Goal: Information Seeking & Learning: Find specific fact

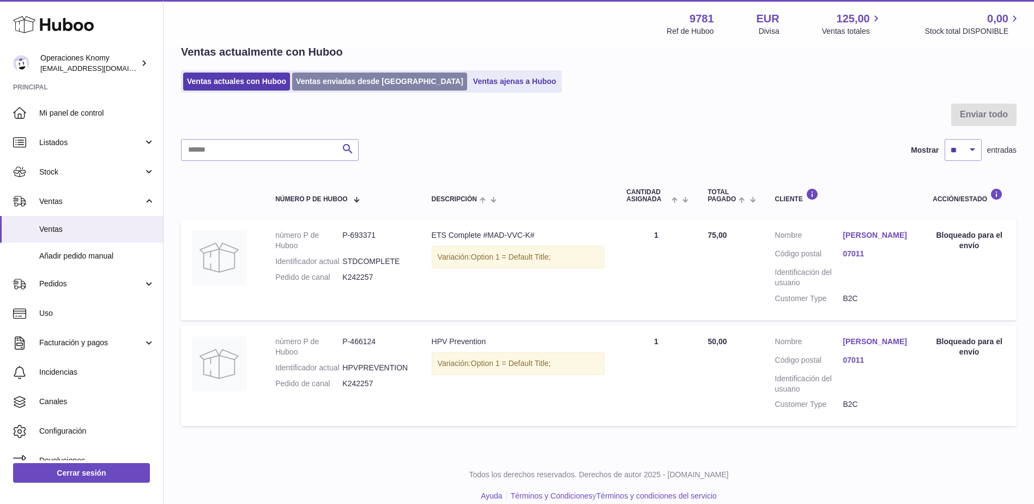
click at [316, 86] on link "Ventas enviadas desde [GEOGRAPHIC_DATA]" at bounding box center [379, 82] width 175 height 18
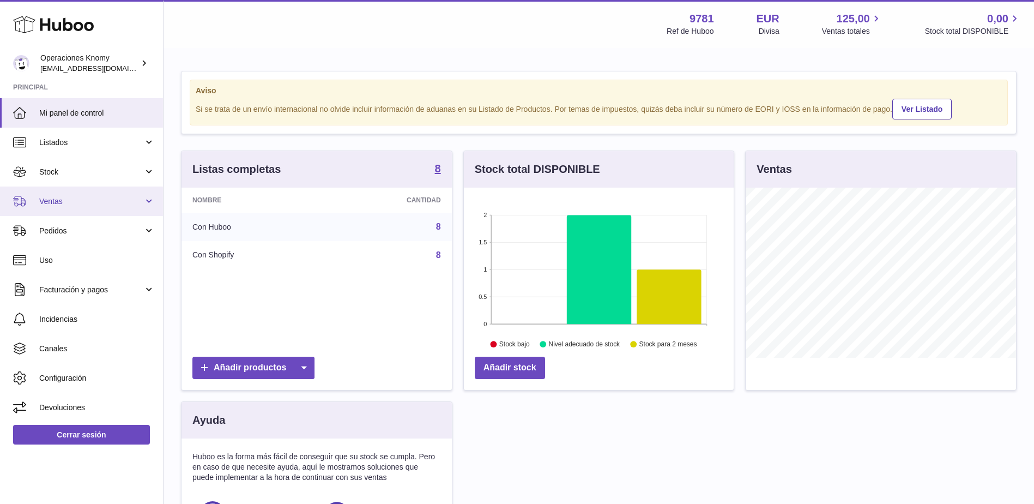
click at [55, 203] on span "Ventas" at bounding box center [91, 201] width 104 height 10
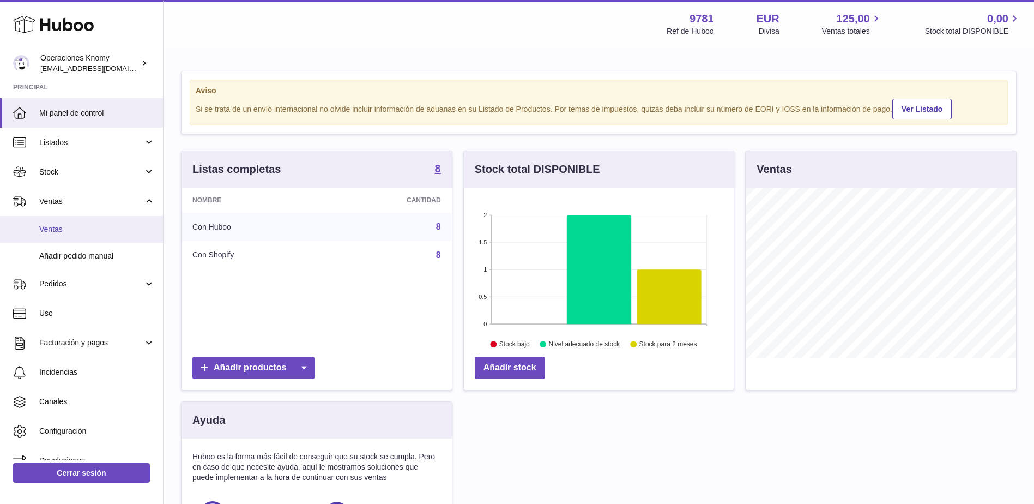
click at [68, 236] on link "Ventas" at bounding box center [81, 229] width 163 height 27
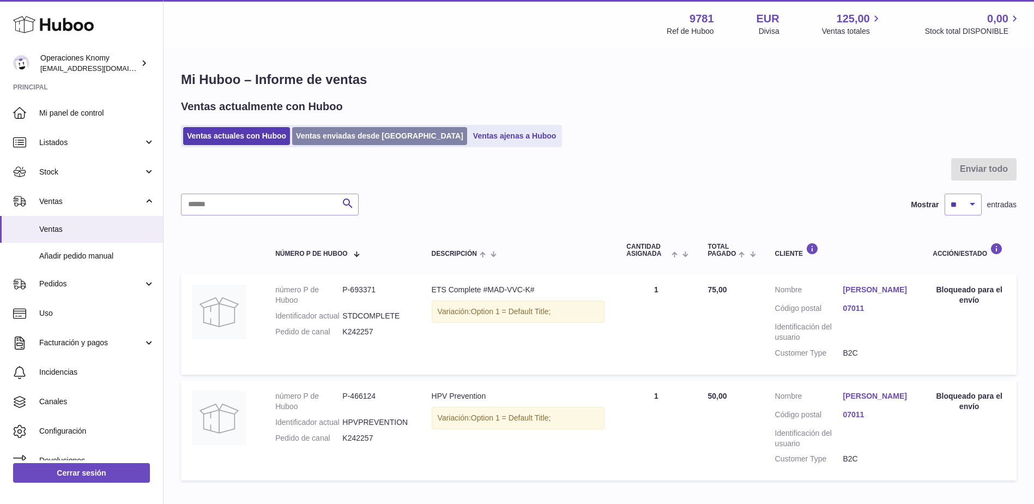
click at [372, 132] on link "Ventas enviadas desde Huboo" at bounding box center [379, 136] width 175 height 18
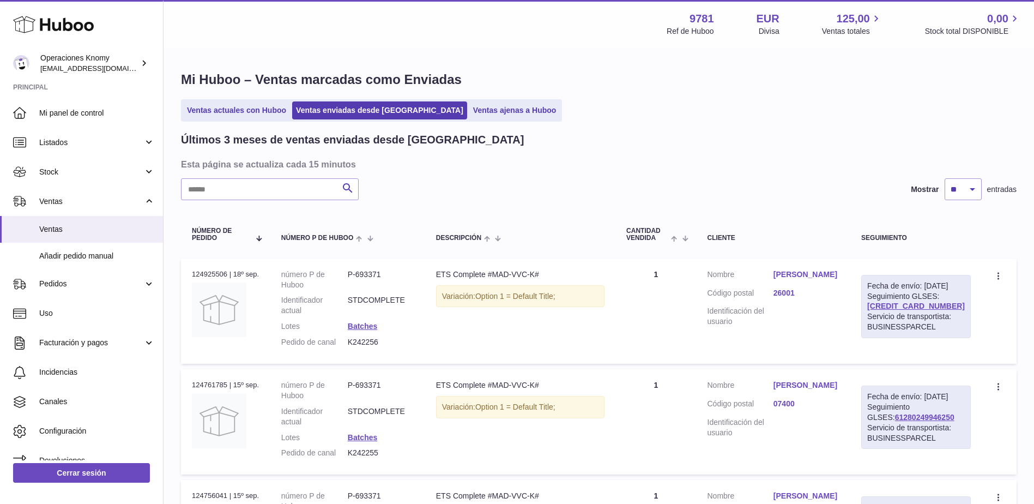
click at [819, 275] on link "Erico Gutiérrez Barruetabeña" at bounding box center [807, 274] width 66 height 10
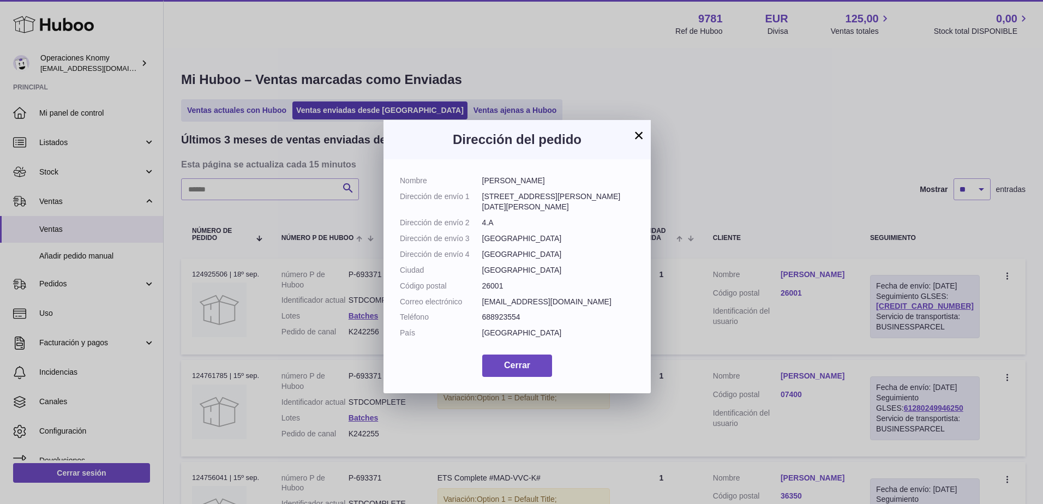
drag, startPoint x: 528, startPoint y: 273, endPoint x: 405, endPoint y: 196, distance: 146.0
click at [405, 196] on dl "Nombre Erico Gutiérrez Barruetabeña Dirección de envío 1 Calle Marqués de San N…" at bounding box center [517, 260] width 234 height 168
drag, startPoint x: 405, startPoint y: 196, endPoint x: 555, endPoint y: 227, distance: 153.1
click at [572, 233] on dd "Logroño" at bounding box center [558, 238] width 153 height 10
click at [545, 222] on dl "Nombre Erico Gutiérrez Barruetabeña Dirección de envío 1 Calle Marqués de San N…" at bounding box center [517, 260] width 234 height 168
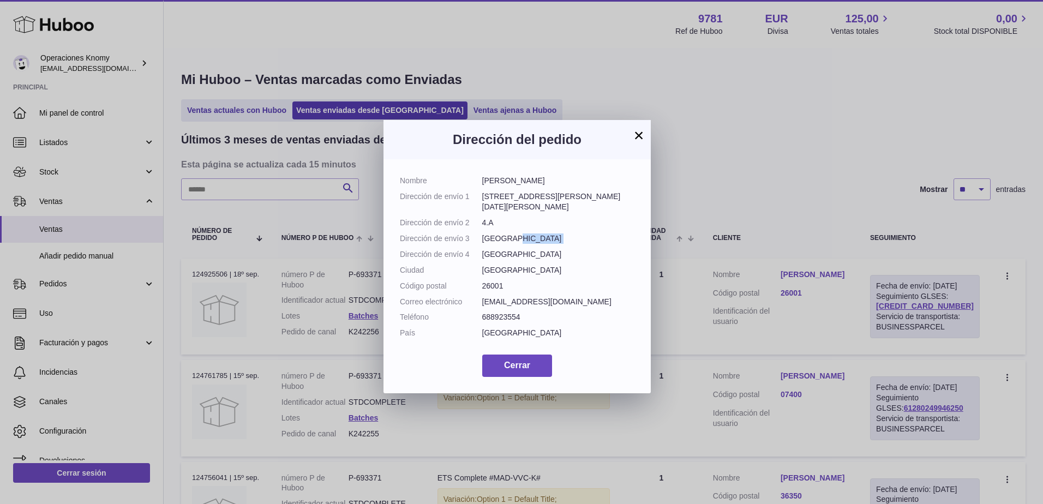
drag, startPoint x: 545, startPoint y: 222, endPoint x: 546, endPoint y: 228, distance: 6.1
click at [545, 224] on dl "Nombre Erico Gutiérrez Barruetabeña Dirección de envío 1 Calle Marqués de San N…" at bounding box center [517, 260] width 234 height 168
drag, startPoint x: 483, startPoint y: 193, endPoint x: 600, endPoint y: 203, distance: 117.7
click at [600, 203] on dl "Nombre Erico Gutiérrez Barruetabeña Dirección de envío 1 Calle Marqués de San N…" at bounding box center [517, 260] width 234 height 168
copy dd "Calle Marqués de San Nicolás 122"
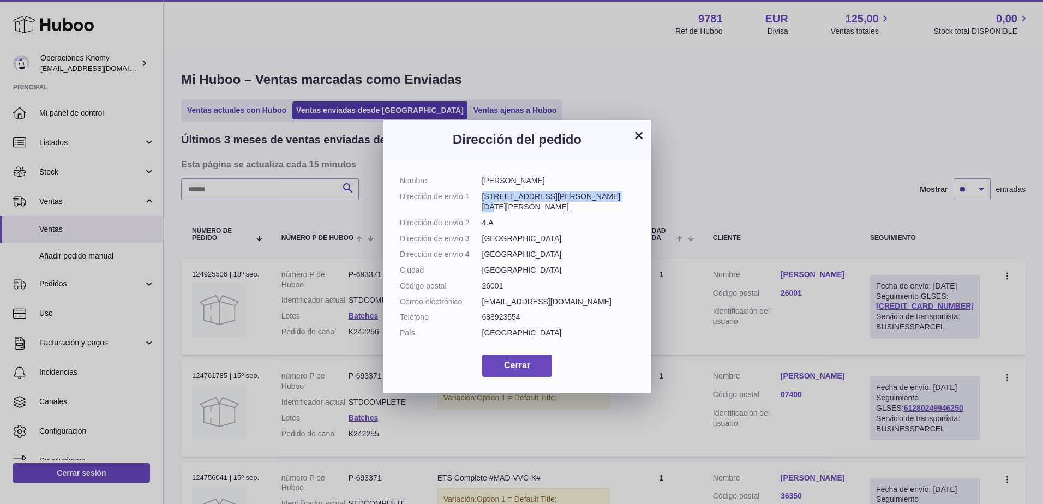
drag, startPoint x: 495, startPoint y: 212, endPoint x: 480, endPoint y: 209, distance: 14.9
click at [480, 209] on dl "Nombre Erico Gutiérrez Barruetabeña Dirección de envío 1 Calle Marqués de San N…" at bounding box center [517, 260] width 234 height 168
copy dl "Dirección de envío 2 4.A"
drag, startPoint x: 513, startPoint y: 230, endPoint x: 503, endPoint y: 275, distance: 45.7
click at [503, 275] on dl "Nombre Erico Gutiérrez Barruetabeña Dirección de envío 1 Calle Marqués de San N…" at bounding box center [517, 260] width 234 height 168
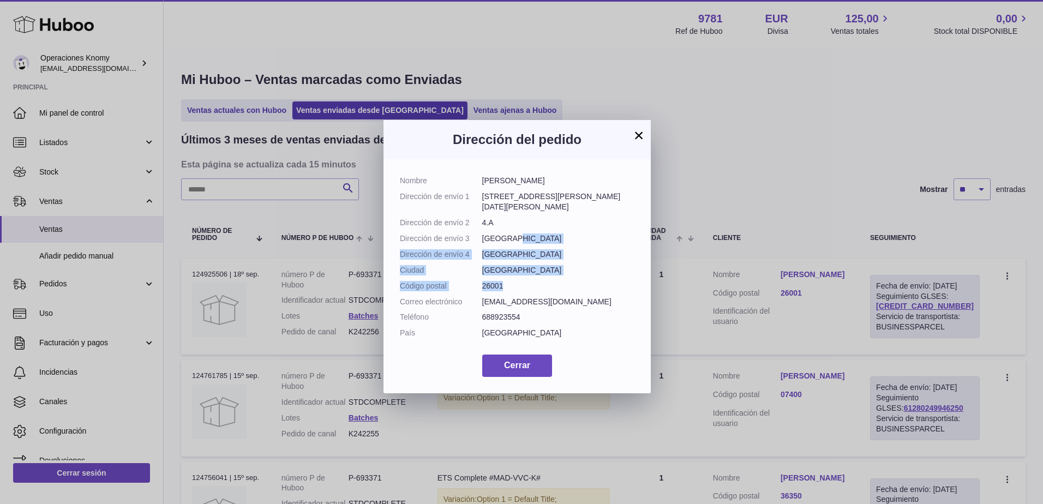
copy dl "Logroño Dirección de envío 4 La Rioja Ciudad Logroño Código postal 26001"
drag, startPoint x: 495, startPoint y: 180, endPoint x: 586, endPoint y: 178, distance: 90.5
click at [586, 178] on dl "Nombre Erico Gutiérrez Barruetabeña Dirección de envío 1 Calle Marqués de San N…" at bounding box center [517, 260] width 234 height 168
copy dl "Erico Gutiérrez Barruetabeña"
drag, startPoint x: 527, startPoint y: 311, endPoint x: 464, endPoint y: 309, distance: 63.3
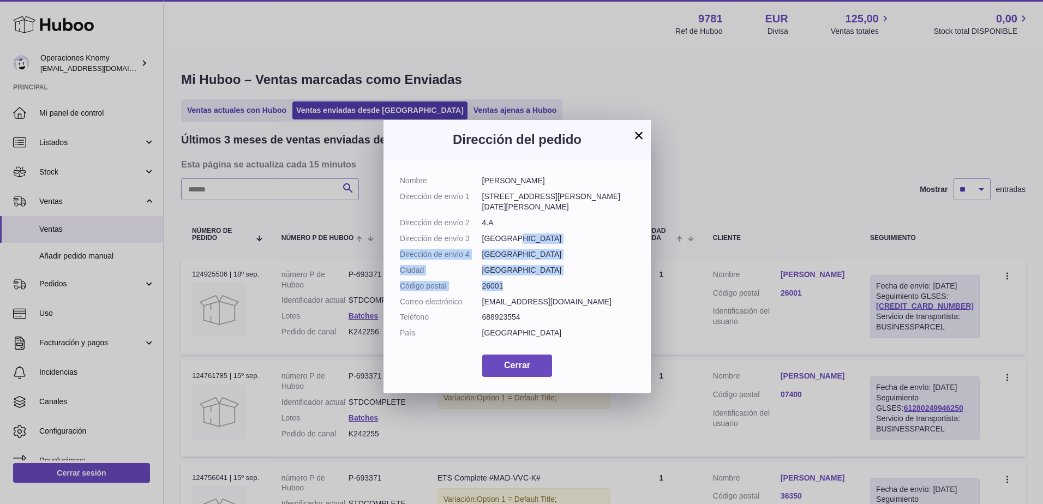
click at [464, 309] on dl "Nombre Erico Gutiérrez Barruetabeña Dirección de envío 1 Calle Marqués de San N…" at bounding box center [517, 260] width 234 height 168
copy dl "Teléfono 688923554"
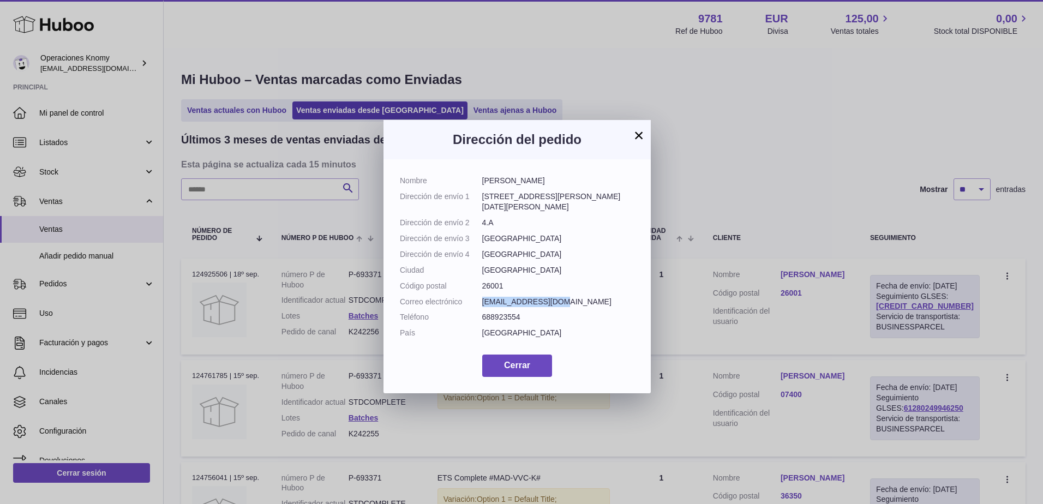
drag, startPoint x: 564, startPoint y: 290, endPoint x: 483, endPoint y: 290, distance: 80.7
click at [483, 297] on dd "ericogba@gmail.com" at bounding box center [558, 302] width 153 height 10
copy dd "ericogba@gmail.com"
click at [638, 131] on button "×" at bounding box center [638, 135] width 13 height 13
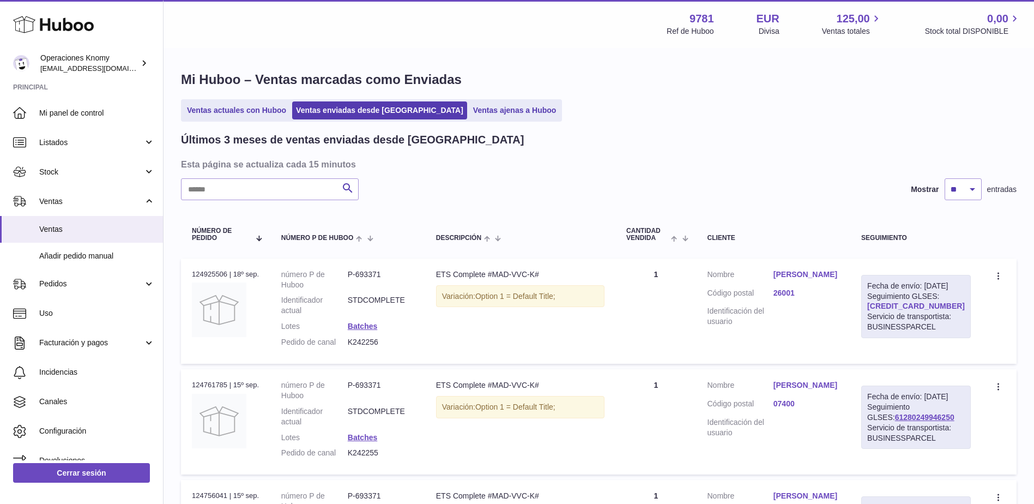
click at [900, 310] on link "61280250313354" at bounding box center [916, 306] width 98 height 9
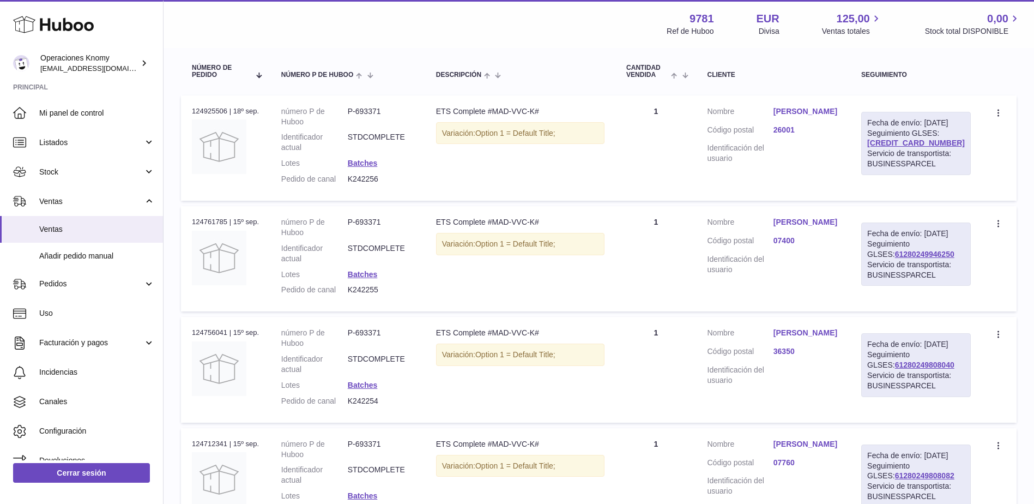
scroll to position [164, 0]
click at [913, 369] on link "61280249808040" at bounding box center [924, 364] width 59 height 9
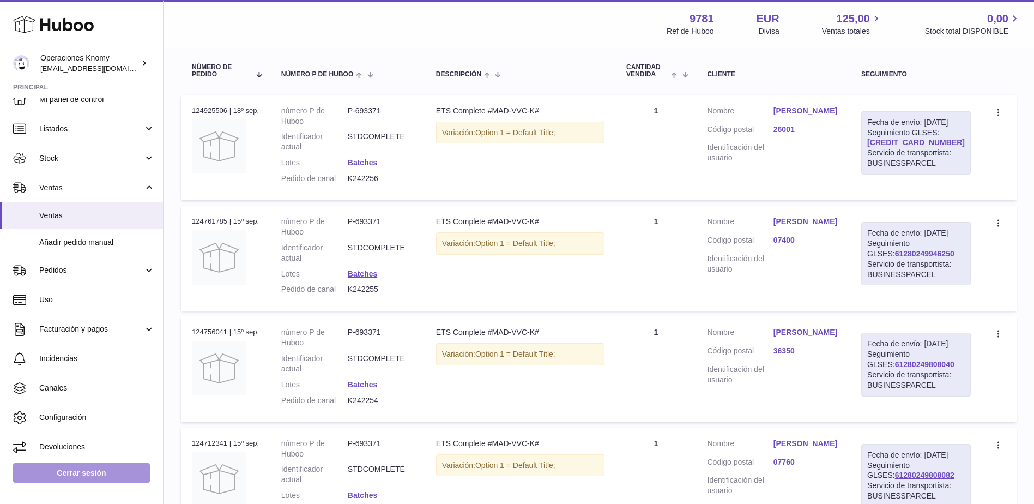
scroll to position [15, 0]
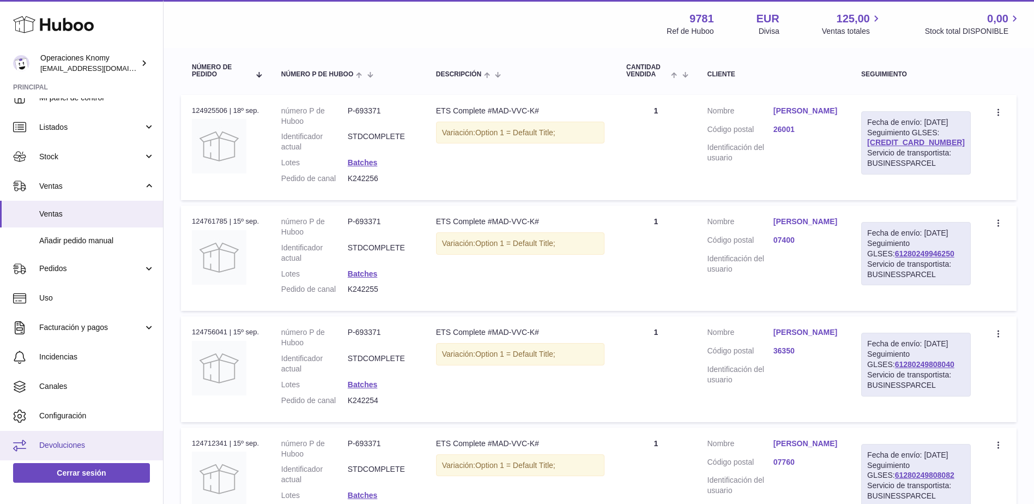
click at [78, 441] on span "Devoluciones" at bounding box center [97, 445] width 116 height 10
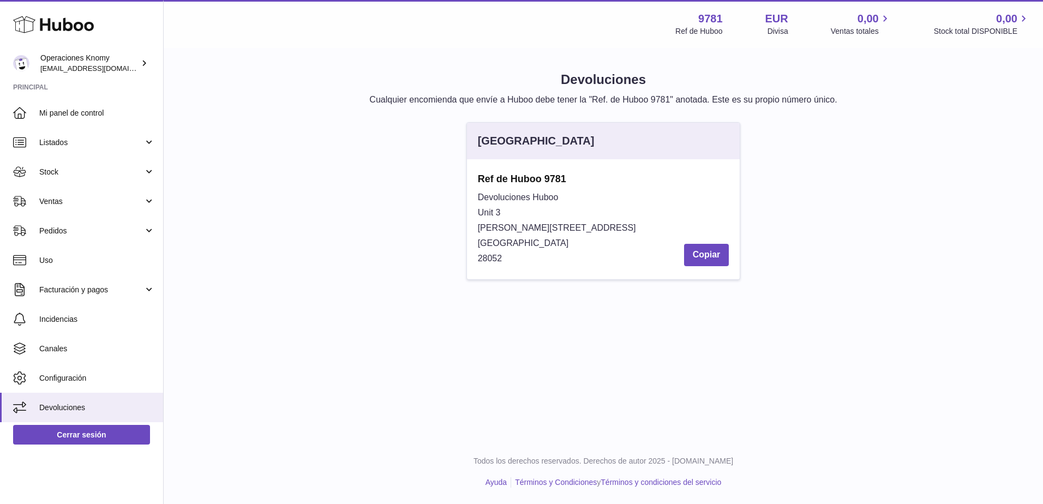
drag, startPoint x: 510, startPoint y: 254, endPoint x: 473, endPoint y: 181, distance: 81.2
click at [473, 181] on div "Ref de Huboo 9781 Devoluciones Huboo [STREET_ADDRESS][PERSON_NAME]" at bounding box center [603, 219] width 273 height 120
copy div "Ref de Huboo 9781 Devoluciones Huboo Unit [GEOGRAPHIC_DATA][PERSON_NAME][STREET…"
click at [587, 263] on div "Devoluciones Huboo Unit 3 [PERSON_NAME][STREET_ADDRESS]" at bounding box center [603, 228] width 251 height 76
